Goal: Transaction & Acquisition: Purchase product/service

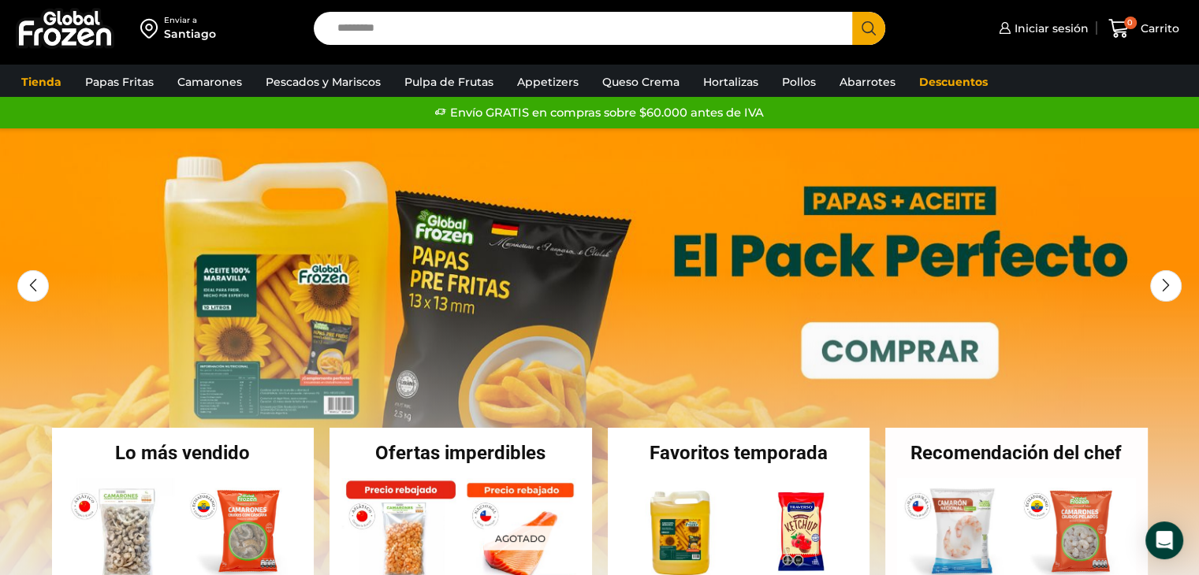
click at [178, 32] on div "Santiago" at bounding box center [190, 34] width 52 height 16
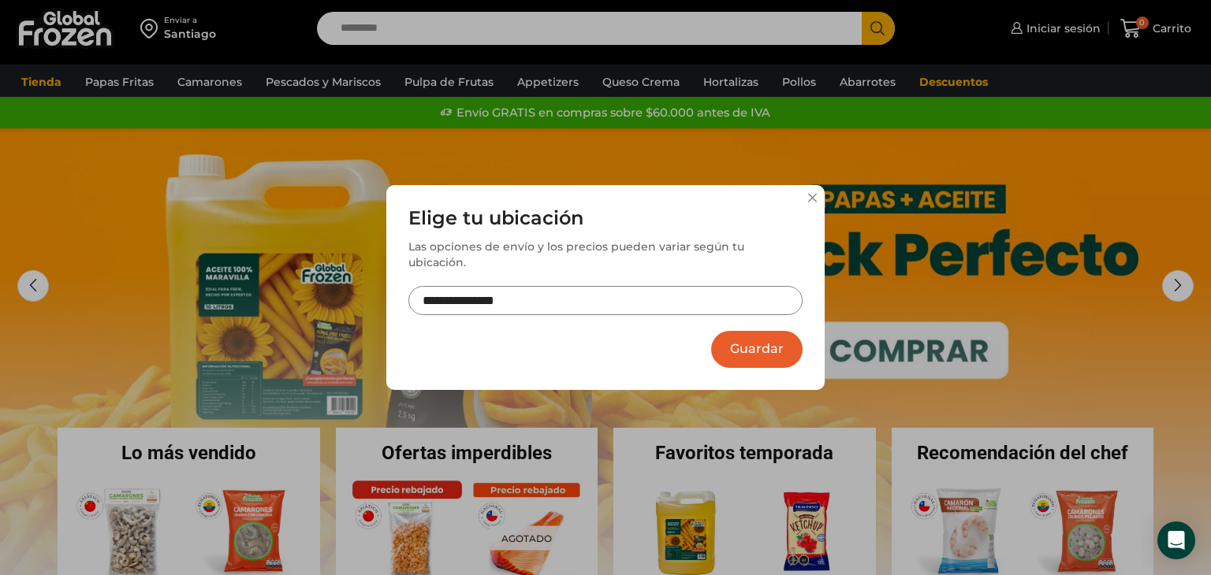
click at [814, 203] on button at bounding box center [811, 197] width 9 height 9
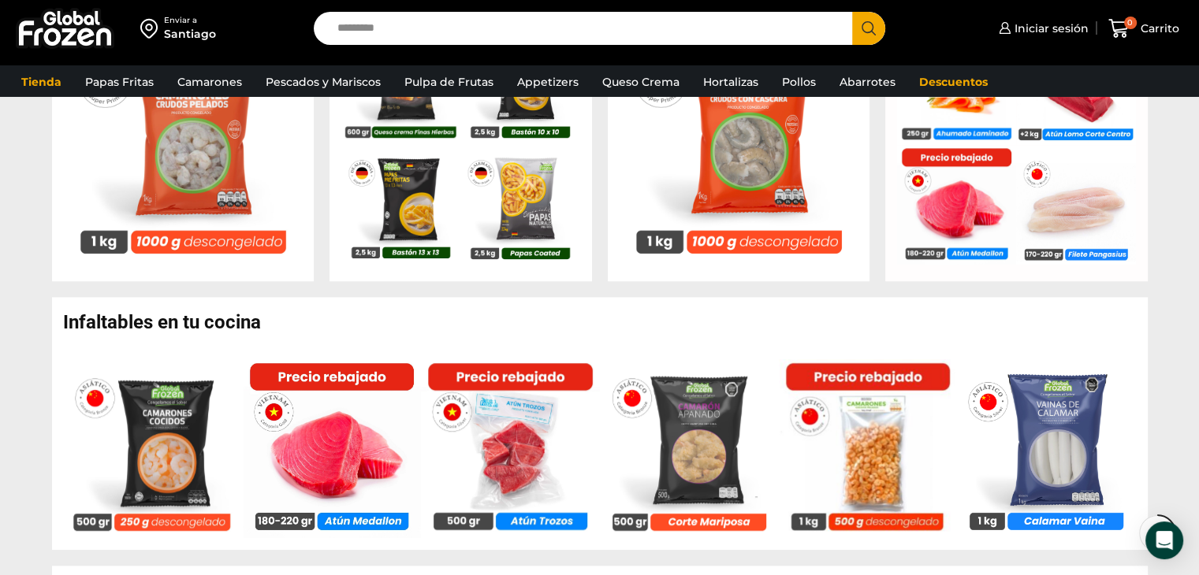
scroll to position [867, 0]
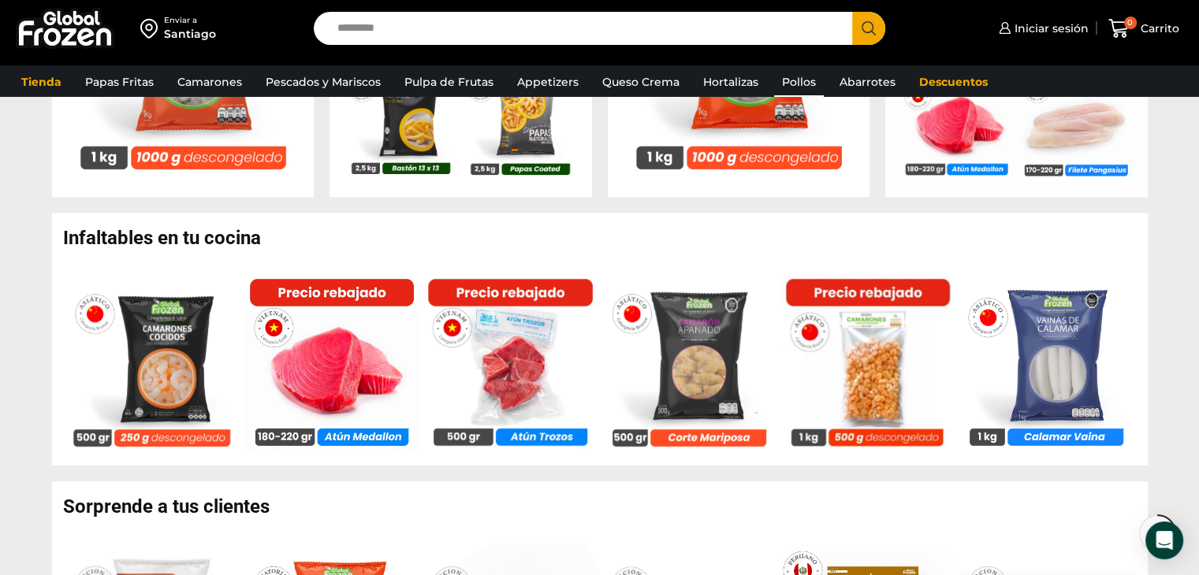
click at [800, 84] on link "Pollos" at bounding box center [799, 82] width 50 height 30
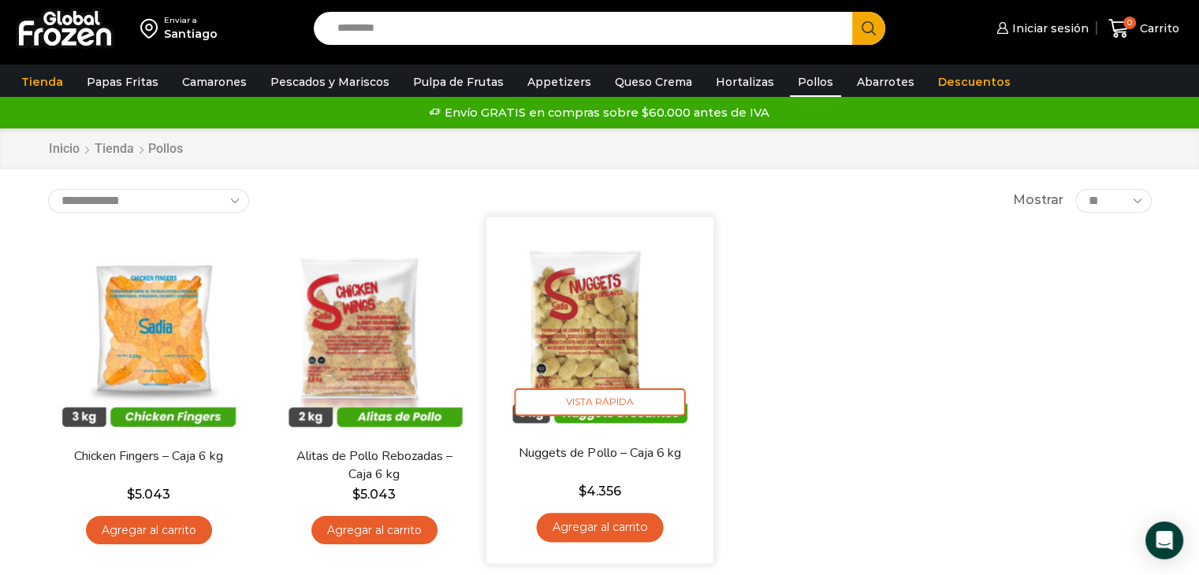
click at [597, 523] on link "Agregar al carrito" at bounding box center [599, 527] width 127 height 29
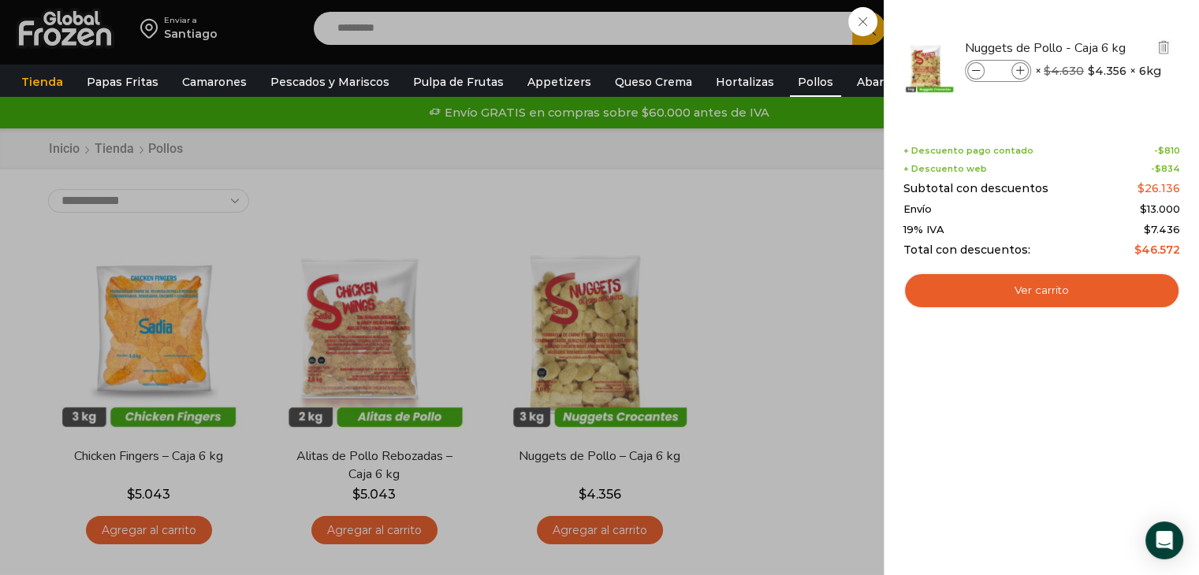
click at [1016, 70] on icon at bounding box center [1020, 71] width 9 height 9
type input "*"
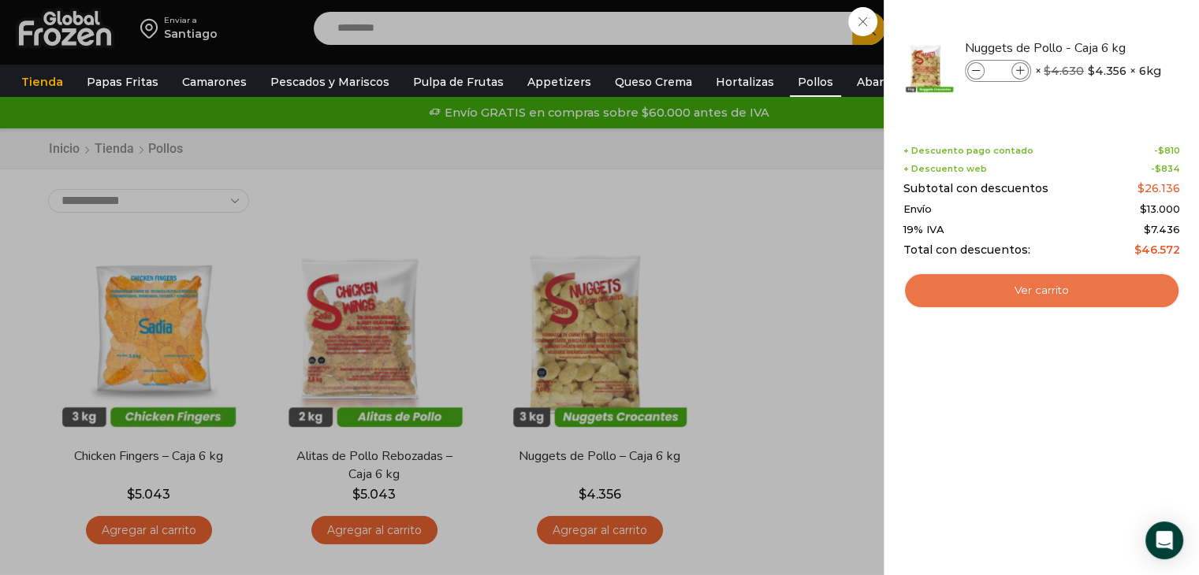
click at [1033, 297] on link "Ver carrito" at bounding box center [1041, 291] width 277 height 36
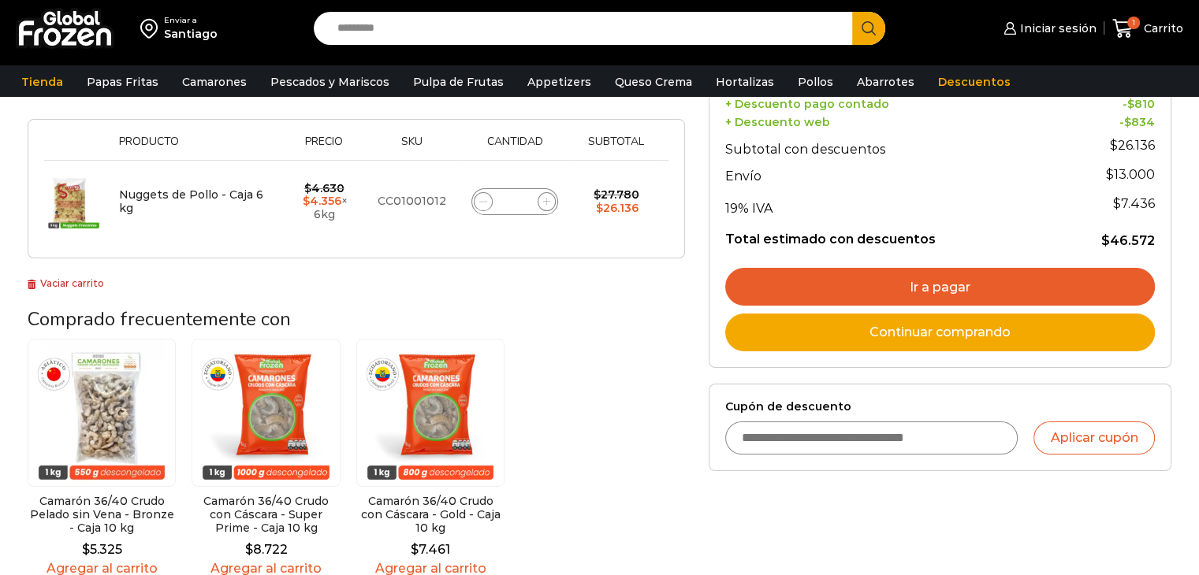
scroll to position [236, 0]
